Goal: Task Accomplishment & Management: Complete application form

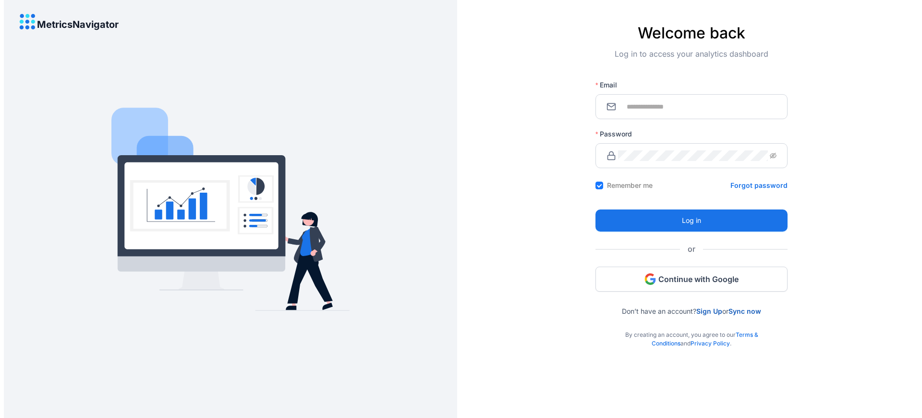
click at [708, 311] on link "Sign Up" at bounding box center [709, 311] width 26 height 8
click at [691, 331] on div "By creating an account, you agree to our Terms & Conditions and Privacy Policy ." at bounding box center [691, 331] width 192 height 33
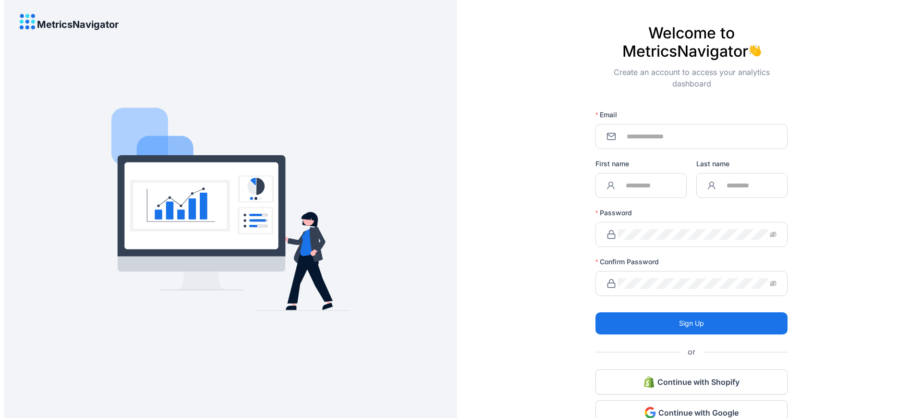
click at [628, 262] on label "Confirm Password" at bounding box center [630, 262] width 70 height 10
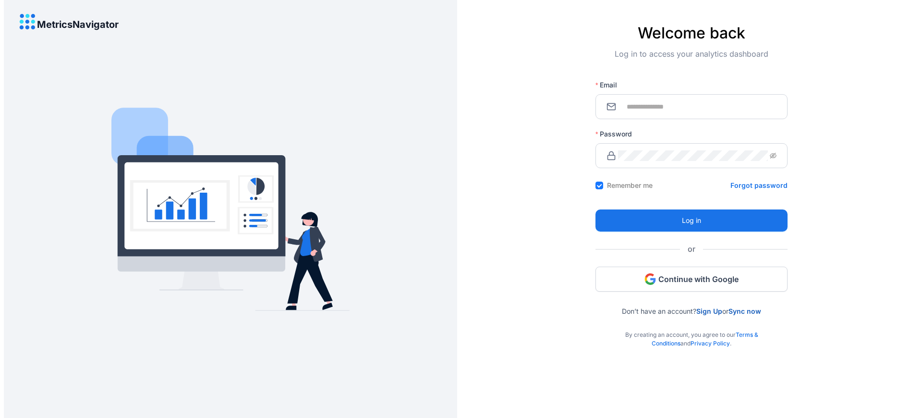
click at [691, 331] on div "By creating an account, you agree to our Terms & Conditions and Privacy Policy ." at bounding box center [691, 331] width 192 height 33
click at [708, 311] on link "Sign Up" at bounding box center [709, 311] width 26 height 8
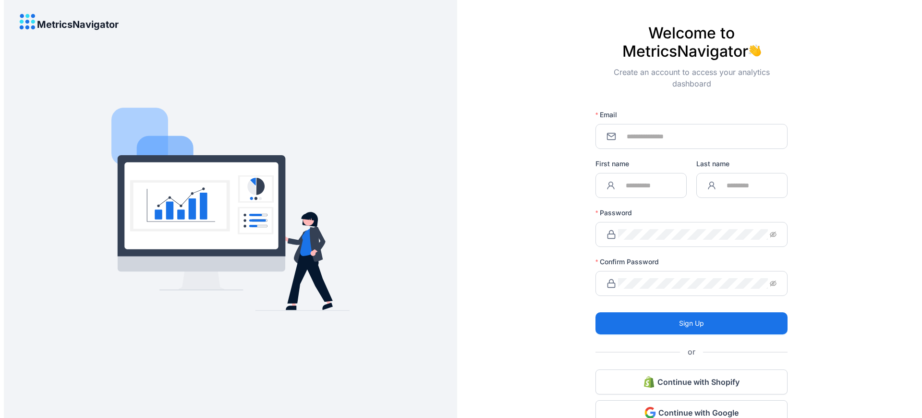
click at [628, 262] on label "Confirm Password" at bounding box center [630, 262] width 70 height 10
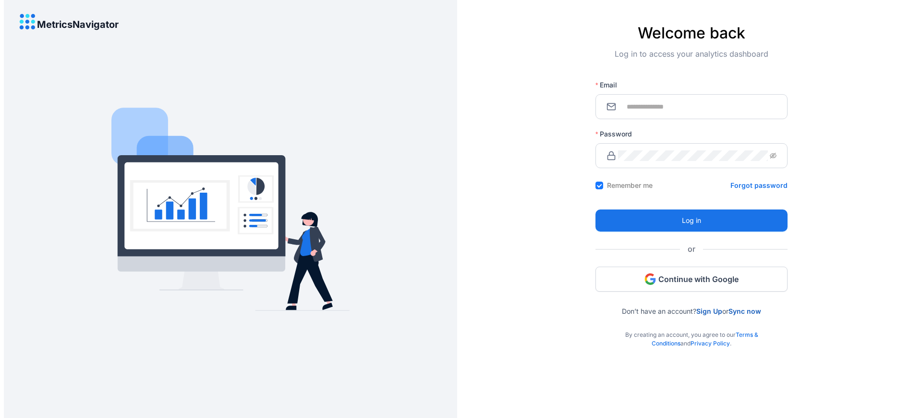
click at [691, 331] on div "By creating an account, you agree to our Terms & Conditions and Privacy Policy ." at bounding box center [691, 331] width 192 height 33
click at [708, 311] on link "Sign Up" at bounding box center [709, 311] width 26 height 8
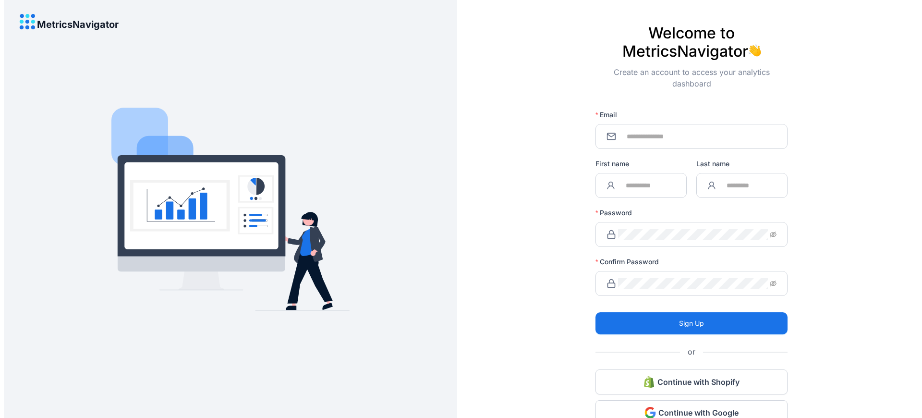
click at [628, 262] on label "Confirm Password" at bounding box center [630, 262] width 70 height 10
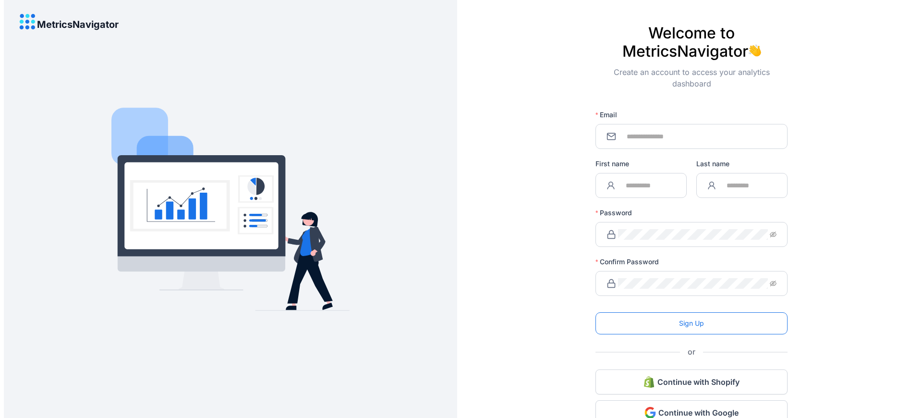
click at [689, 323] on span "Sign Up" at bounding box center [691, 323] width 25 height 11
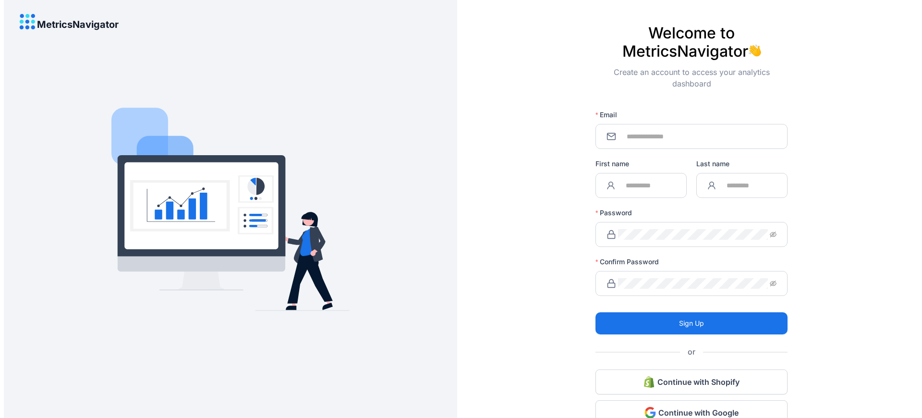
click at [628, 262] on label "Confirm Password" at bounding box center [630, 262] width 70 height 10
click at [689, 85] on div "Create an account to access your analytics dashboard" at bounding box center [691, 85] width 192 height 38
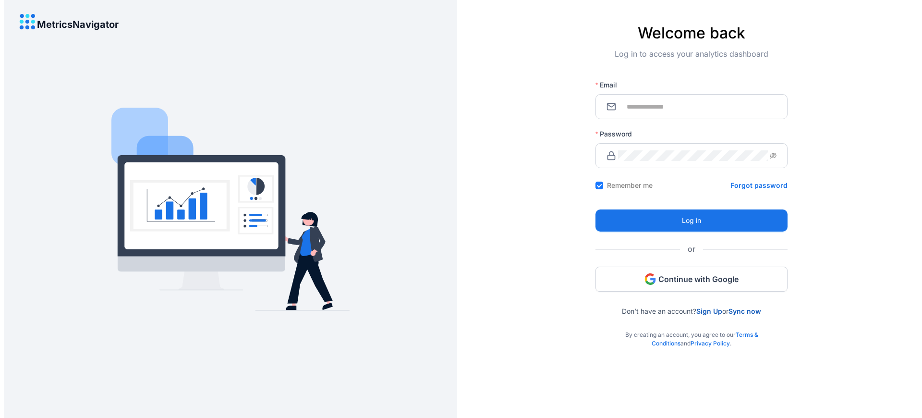
click at [691, 331] on div "By creating an account, you agree to our Terms & Conditions and Privacy Policy ." at bounding box center [691, 331] width 192 height 33
click at [708, 311] on link "Sign Up" at bounding box center [709, 311] width 26 height 8
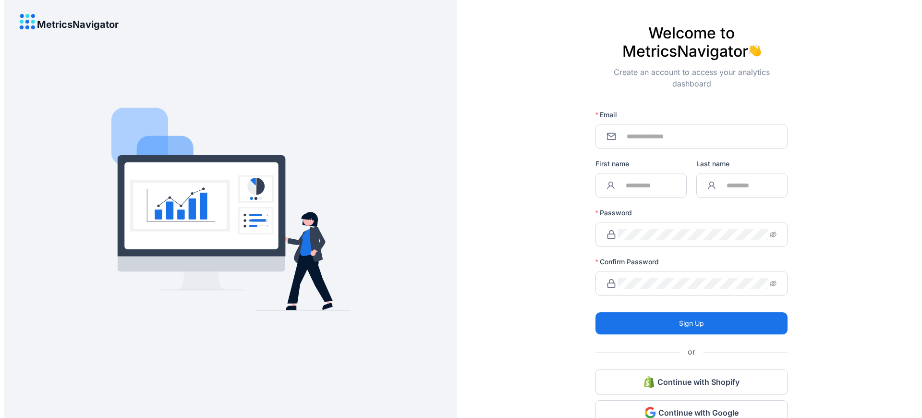
click at [628, 262] on label "Confirm Password" at bounding box center [630, 262] width 70 height 10
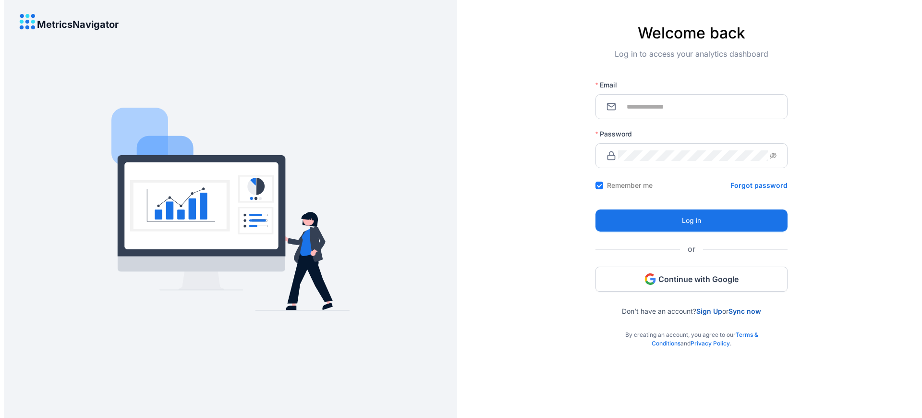
click at [691, 331] on div "By creating an account, you agree to our Terms & Conditions and Privacy Policy ." at bounding box center [691, 331] width 192 height 33
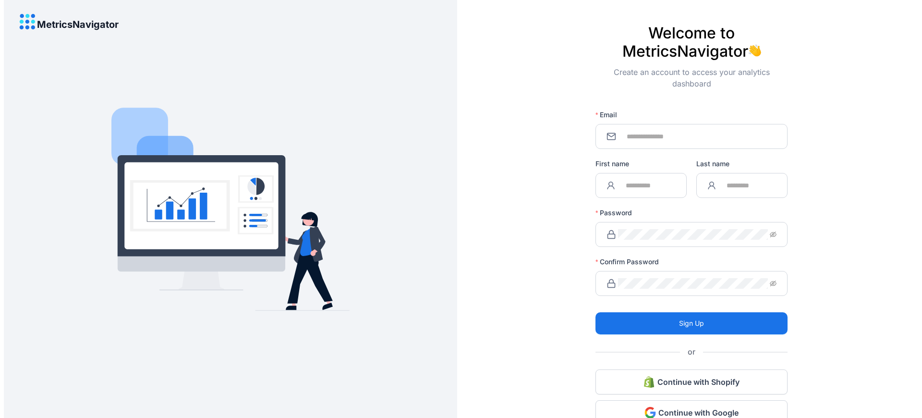
click at [628, 262] on label "Confirm Password" at bounding box center [630, 262] width 70 height 10
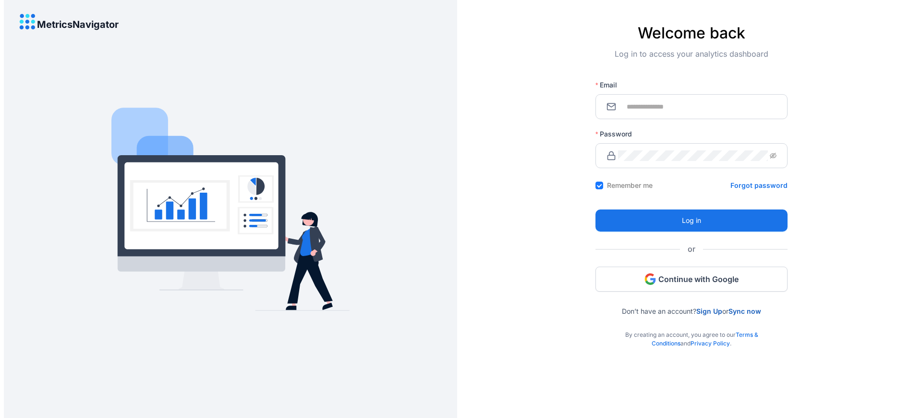
click at [691, 331] on div "By creating an account, you agree to our Terms & Conditions and Privacy Policy ." at bounding box center [691, 331] width 192 height 33
